Goal: Task Accomplishment & Management: Manage account settings

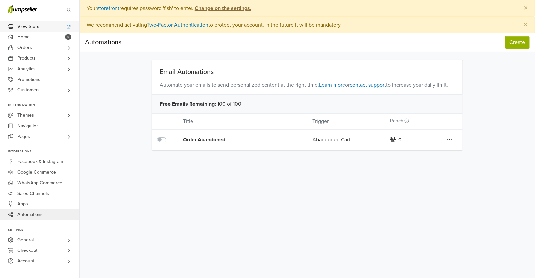
click at [32, 28] on span "View Store" at bounding box center [28, 26] width 22 height 11
click at [39, 47] on link "Orders" at bounding box center [39, 47] width 79 height 11
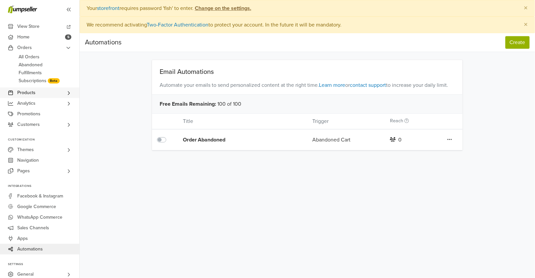
click at [60, 94] on link "Products" at bounding box center [39, 93] width 79 height 11
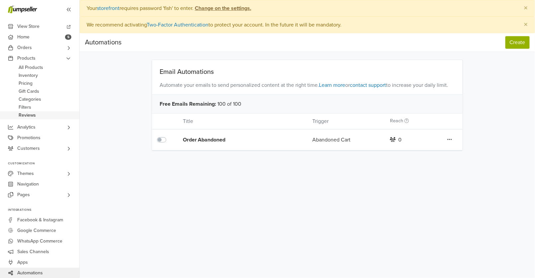
click at [62, 116] on link "Reviews" at bounding box center [39, 115] width 79 height 8
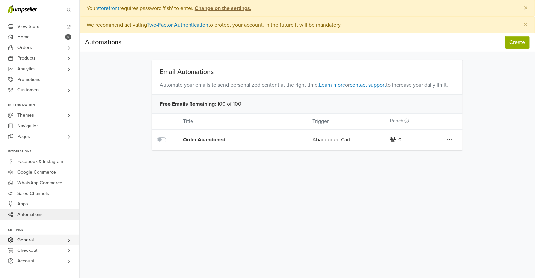
click at [64, 239] on link "General" at bounding box center [39, 240] width 79 height 11
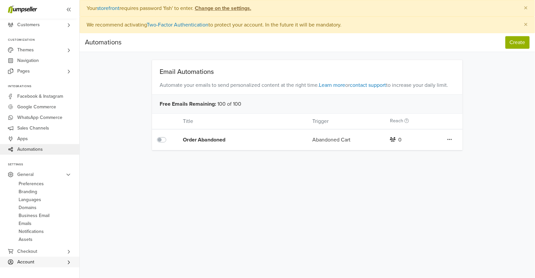
click at [64, 264] on link "Account" at bounding box center [39, 262] width 79 height 11
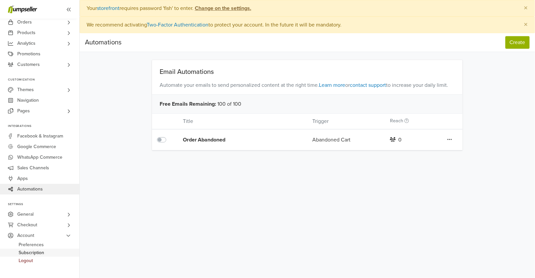
click at [42, 254] on span "Subscription" at bounding box center [32, 253] width 26 height 8
